Goal: Entertainment & Leisure: Consume media (video, audio)

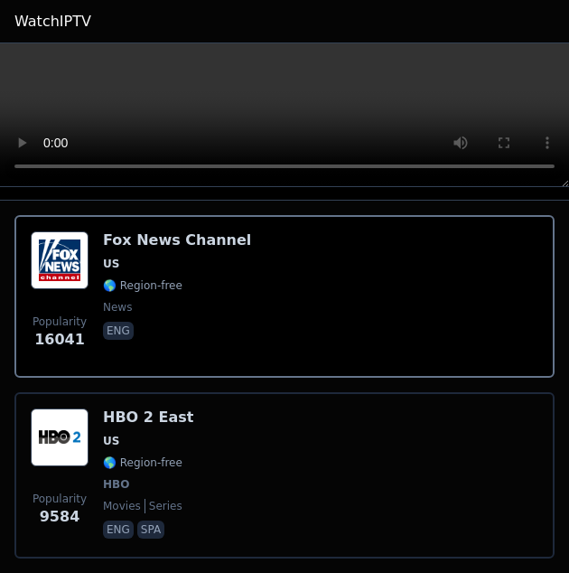
scroll to position [361, 0]
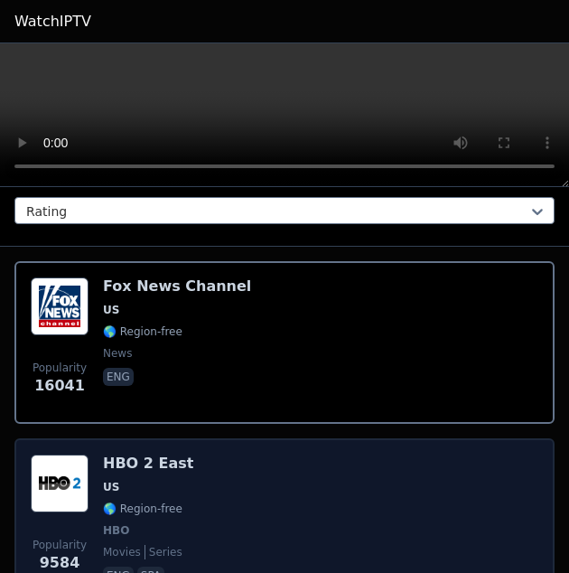
click at [85, 495] on img at bounding box center [60, 483] width 58 height 58
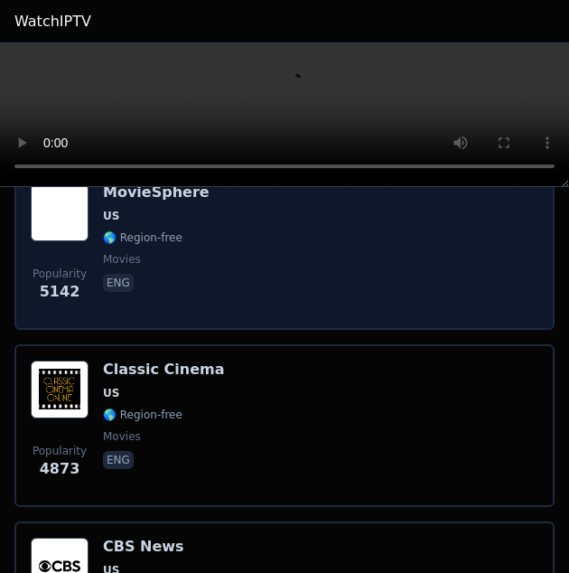
scroll to position [903, 0]
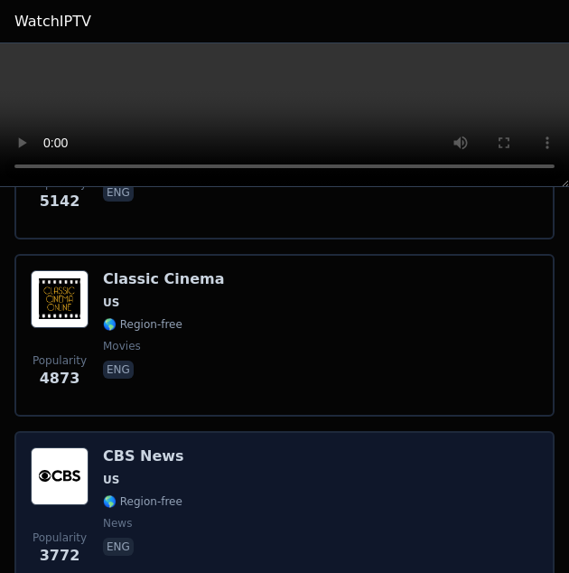
click at [67, 477] on img at bounding box center [60, 476] width 58 height 58
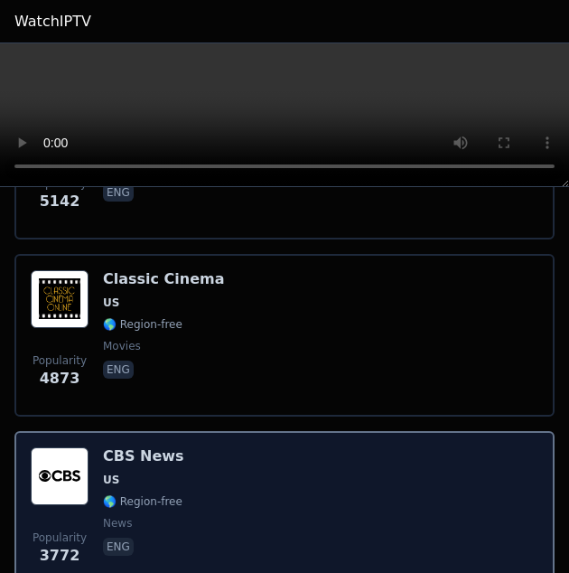
click at [67, 477] on img at bounding box center [60, 476] width 58 height 58
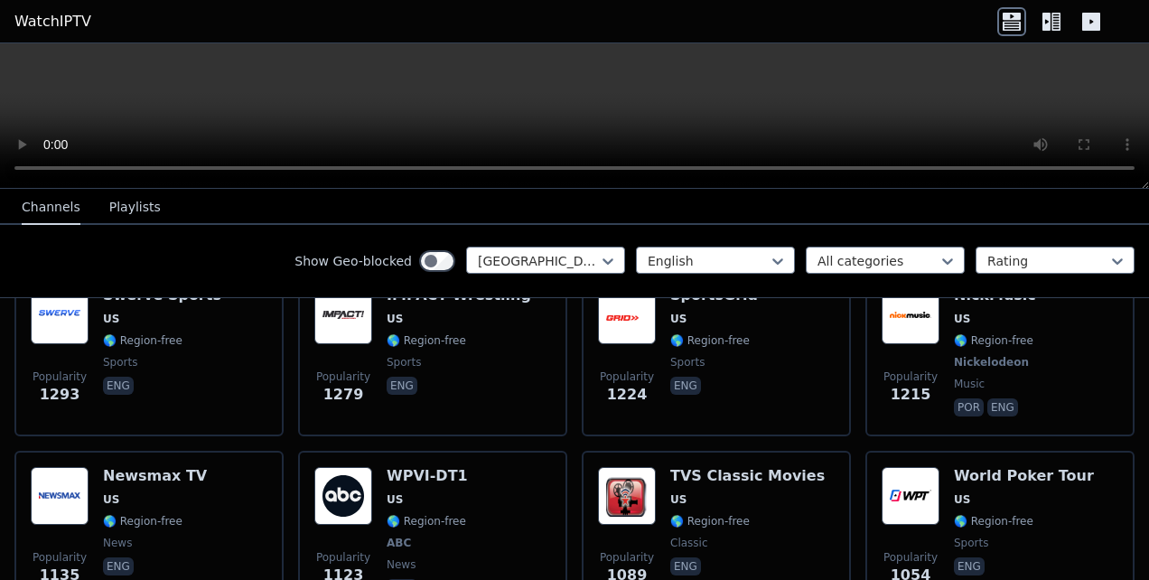
scroll to position [1050, 0]
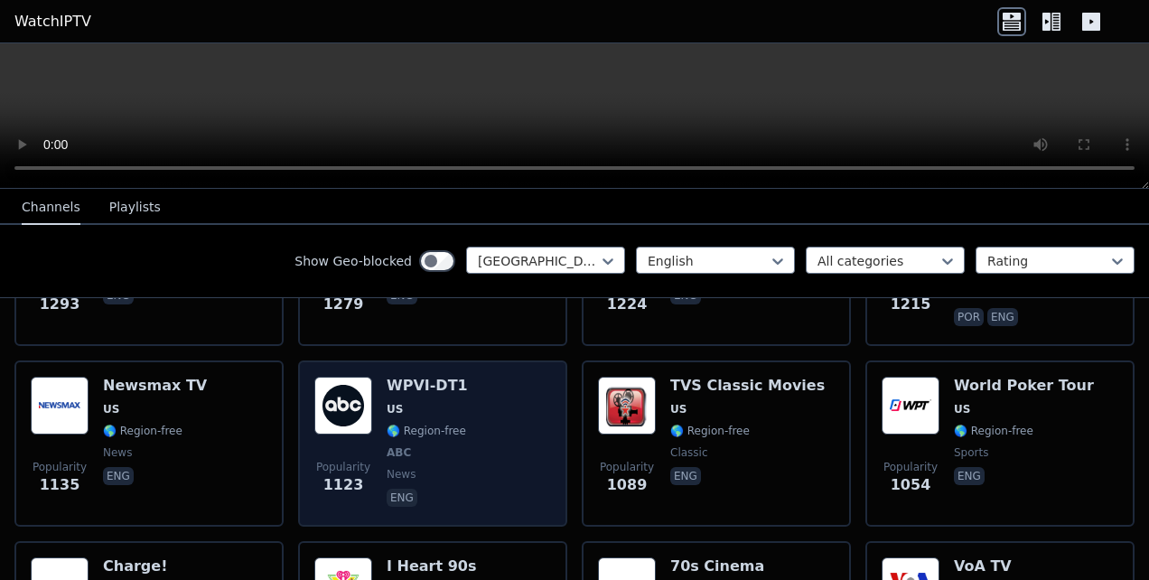
click at [327, 406] on img at bounding box center [343, 406] width 58 height 58
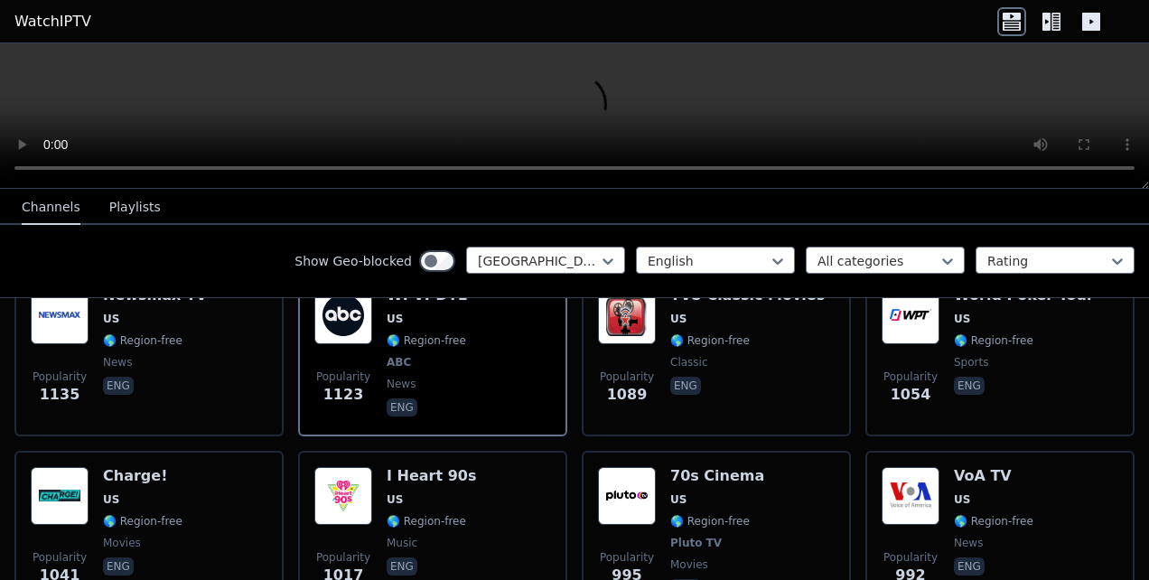
scroll to position [1230, 0]
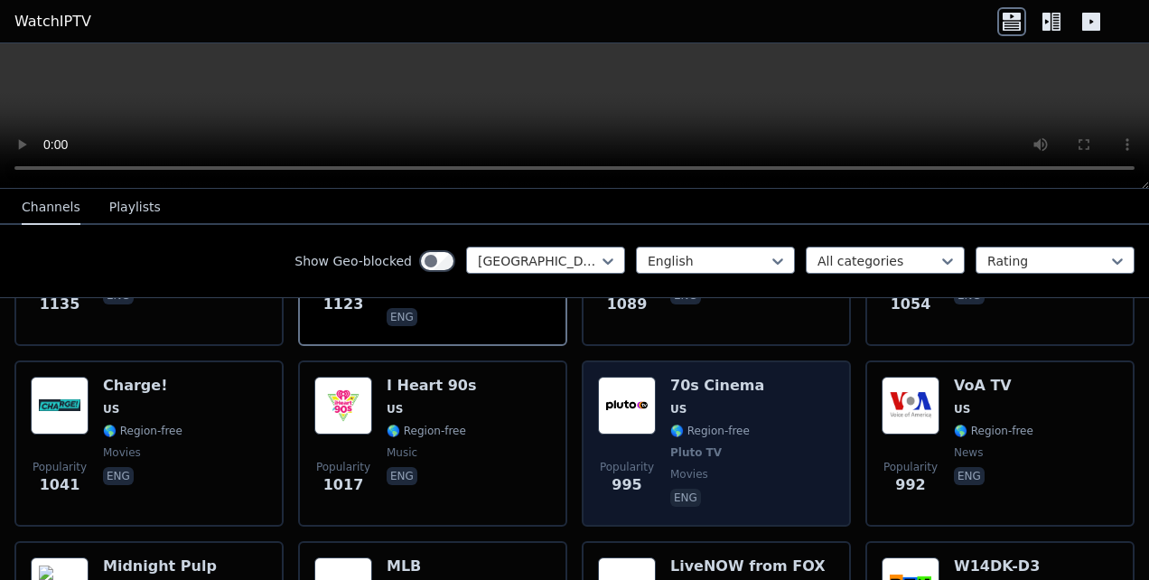
click at [635, 416] on img at bounding box center [627, 406] width 58 height 58
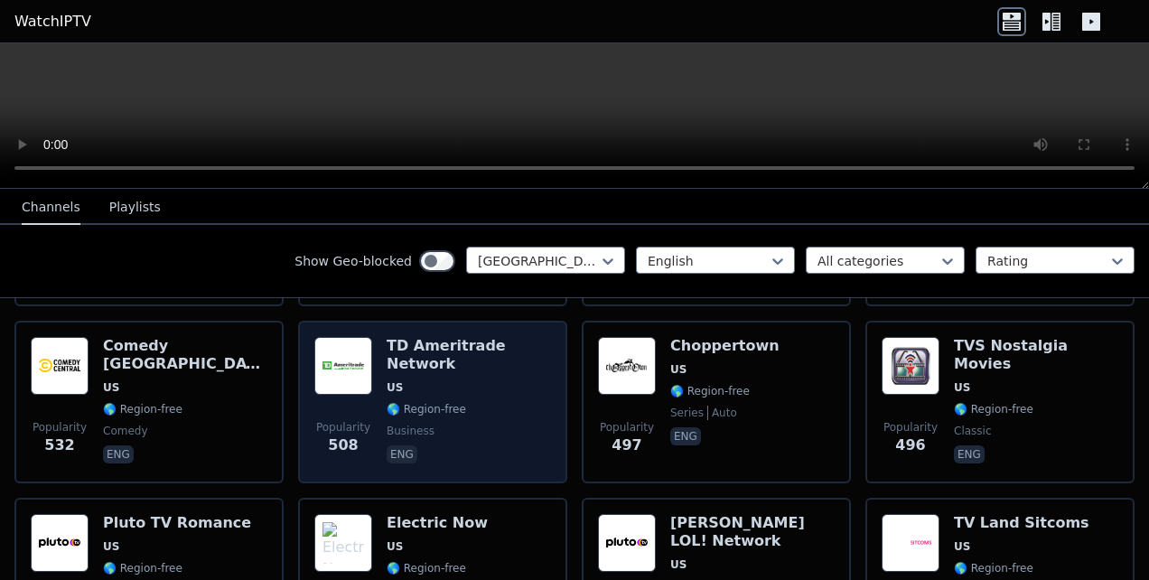
scroll to position [3037, 0]
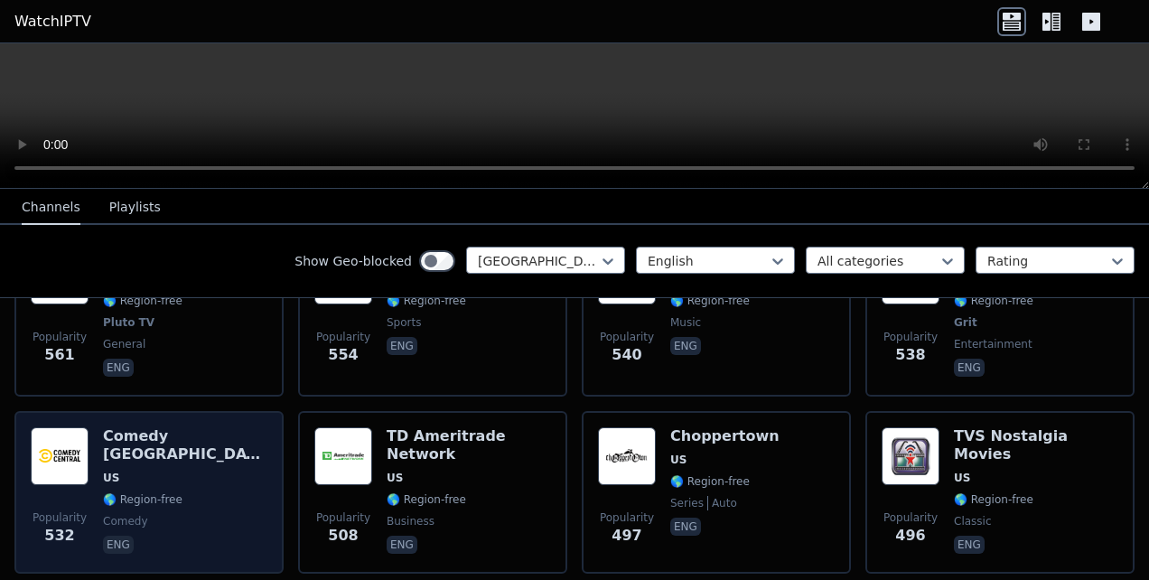
click at [66, 427] on img at bounding box center [60, 456] width 58 height 58
click at [63, 427] on img at bounding box center [60, 456] width 58 height 58
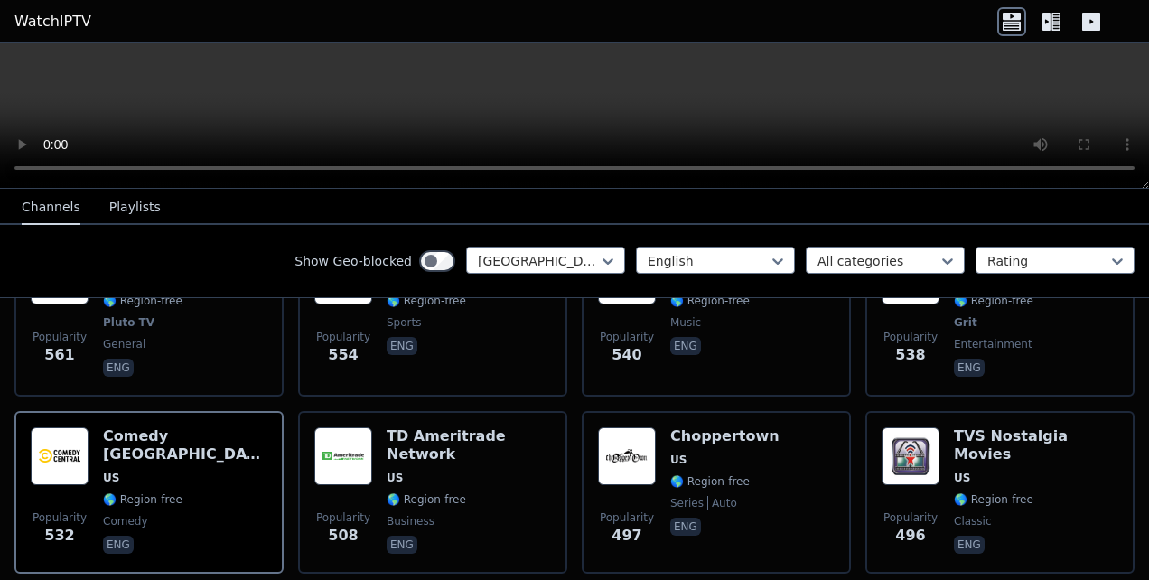
click at [1048, 19] on icon at bounding box center [1046, 22] width 8 height 18
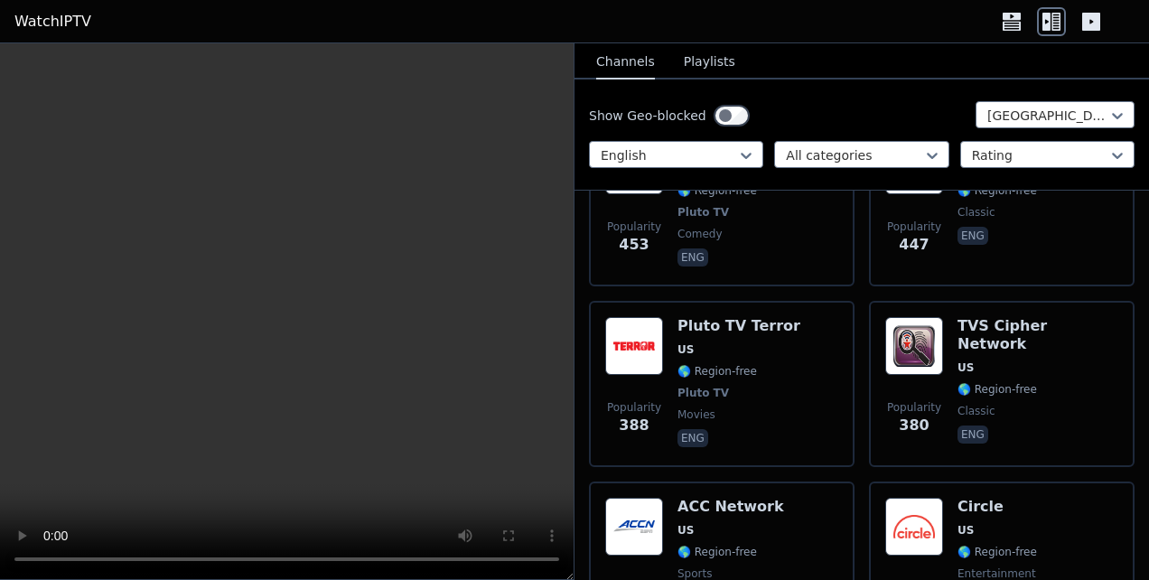
scroll to position [7282, 0]
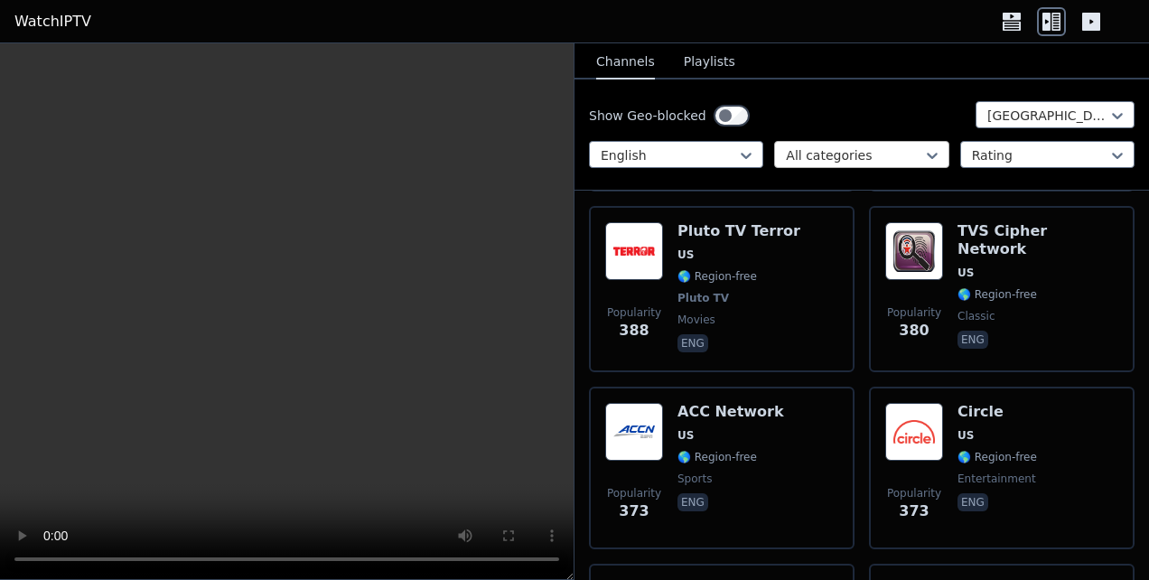
click at [932, 154] on div "All categories" at bounding box center [861, 154] width 174 height 27
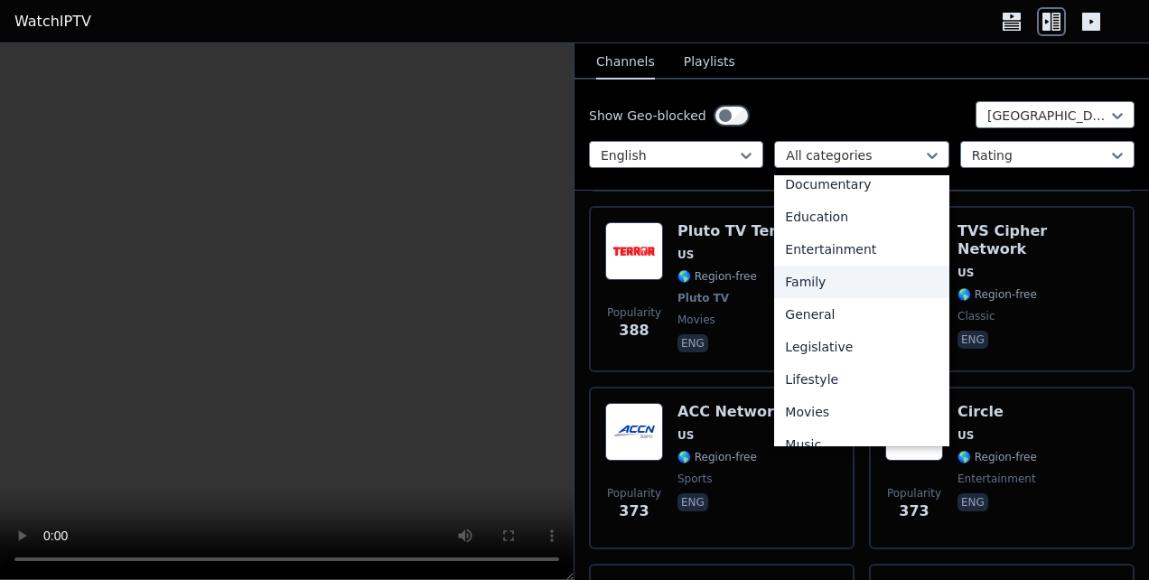
scroll to position [361, 0]
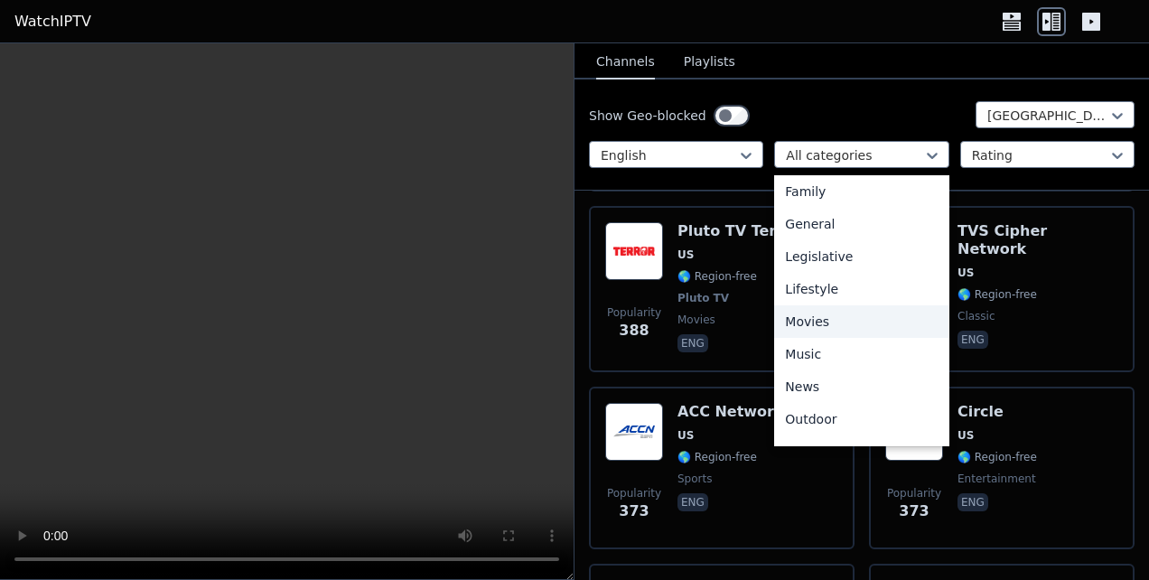
click at [827, 316] on div "Movies" at bounding box center [861, 321] width 174 height 33
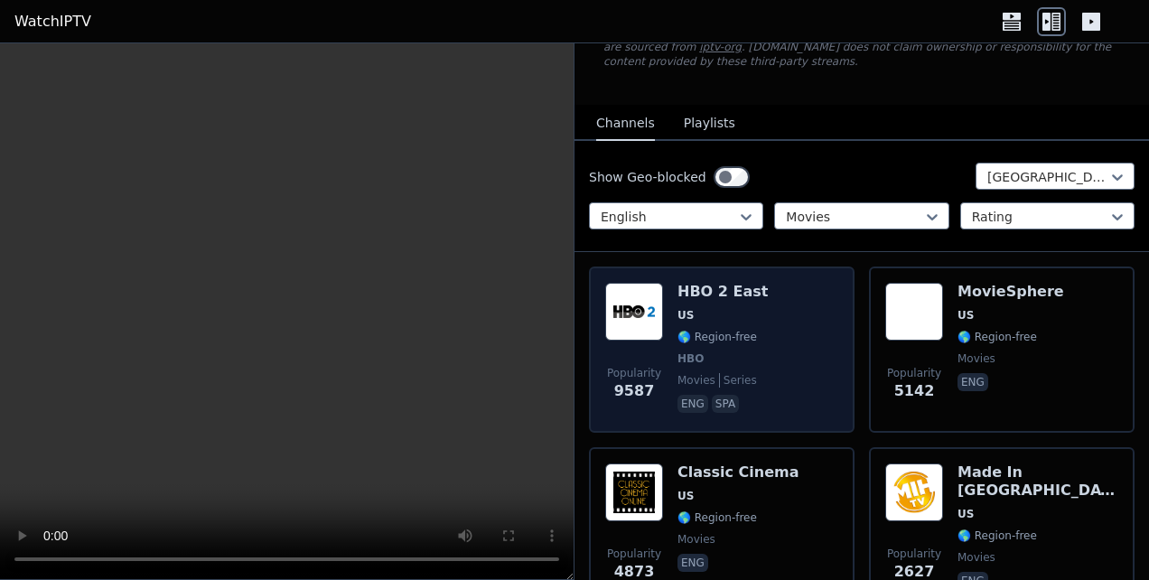
scroll to position [181, 0]
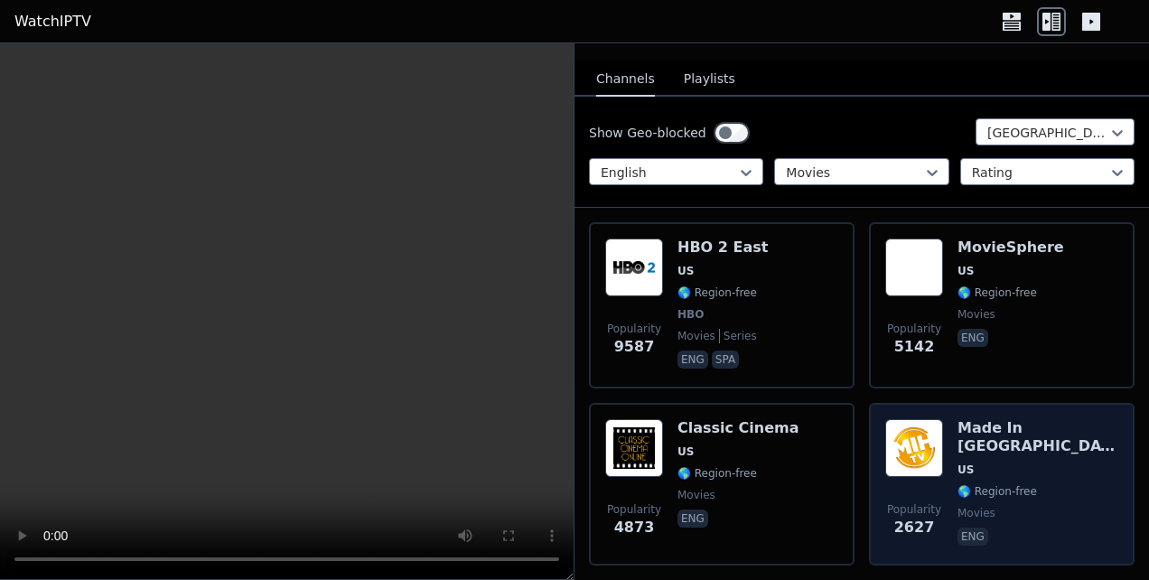
click at [906, 460] on img at bounding box center [914, 448] width 58 height 58
click at [906, 462] on img at bounding box center [914, 448] width 58 height 58
click at [906, 467] on img at bounding box center [914, 448] width 58 height 58
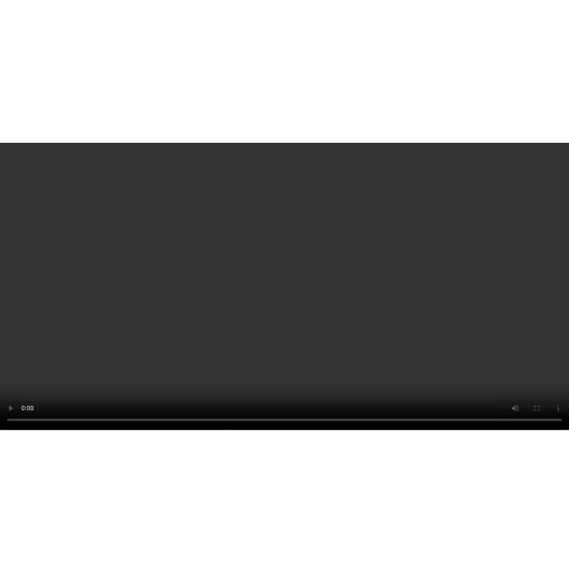
scroll to position [361, 0]
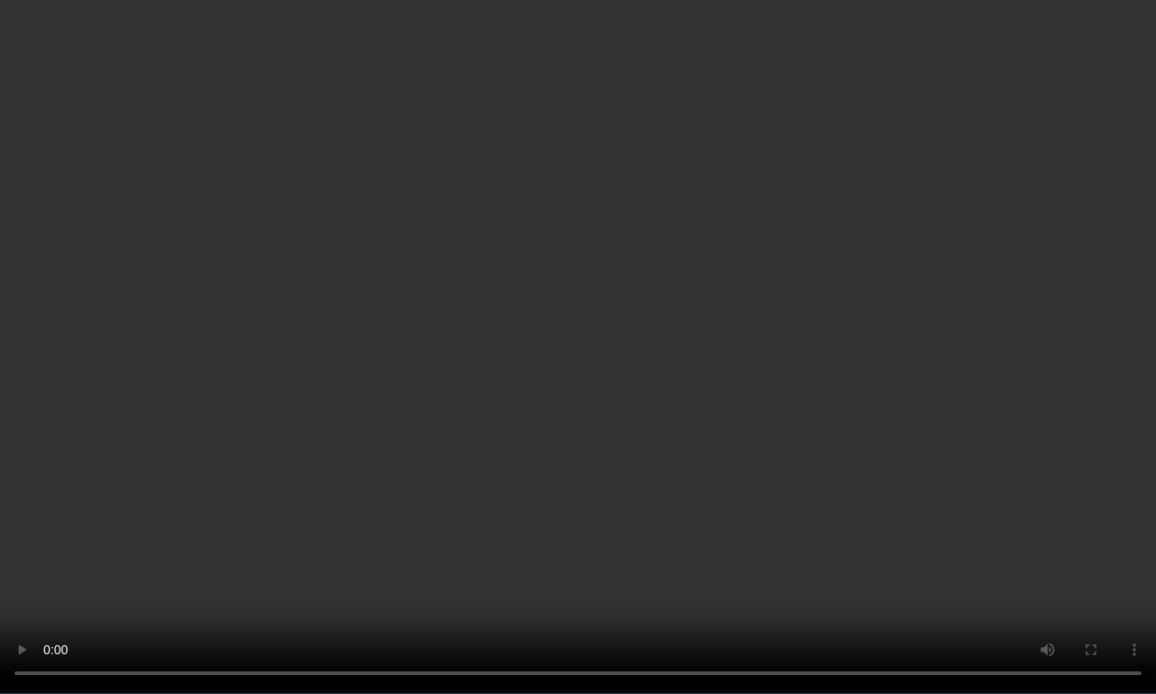
drag, startPoint x: 821, startPoint y: 693, endPoint x: 780, endPoint y: 3, distance: 691.3
click at [780, 3] on video at bounding box center [578, 347] width 1156 height 694
click at [444, 141] on video at bounding box center [578, 347] width 1156 height 694
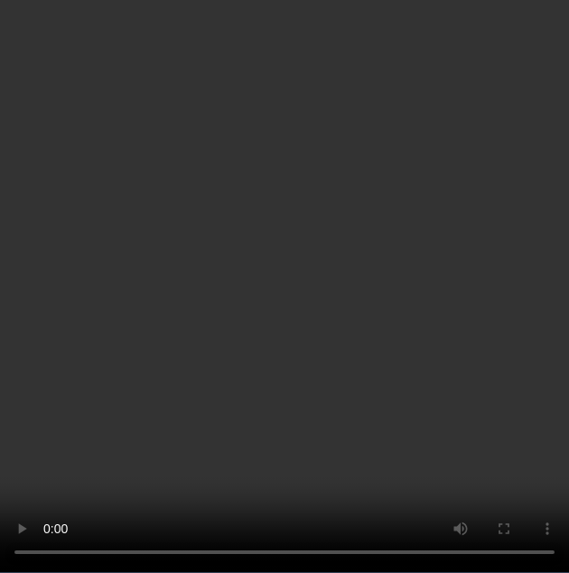
scroll to position [528, 0]
